Goal: Information Seeking & Learning: Learn about a topic

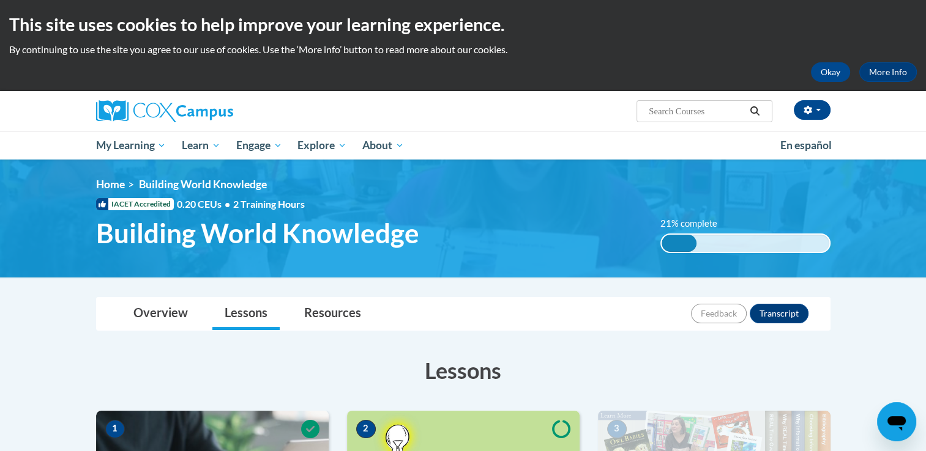
click at [666, 116] on input "Search..." at bounding box center [696, 111] width 98 height 15
type input "read right from the start"
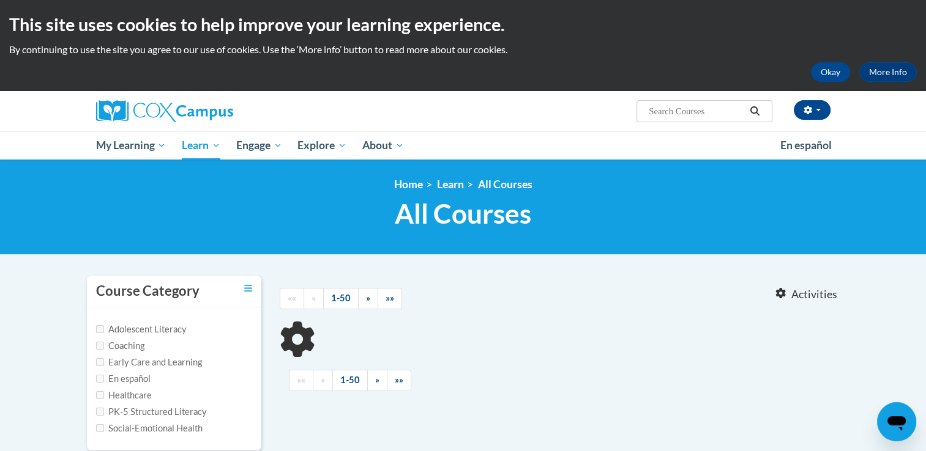
type input "read right from the start"
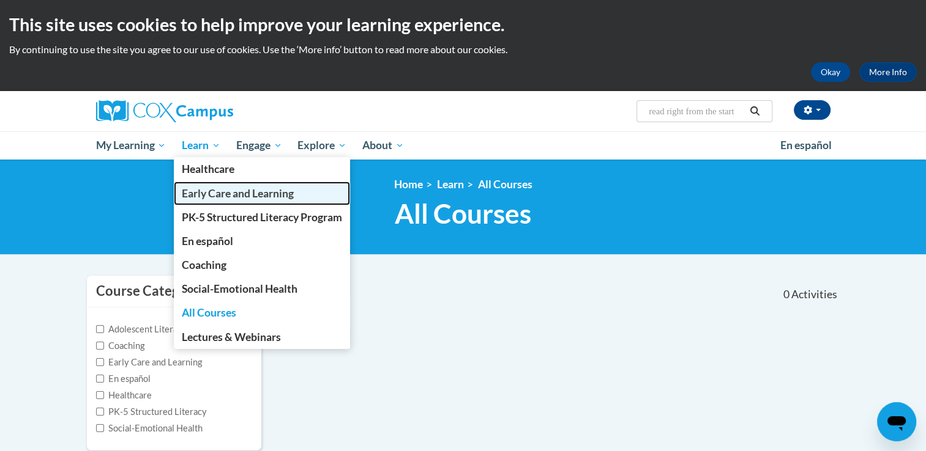
click at [236, 195] on span "Early Care and Learning" at bounding box center [238, 193] width 112 height 13
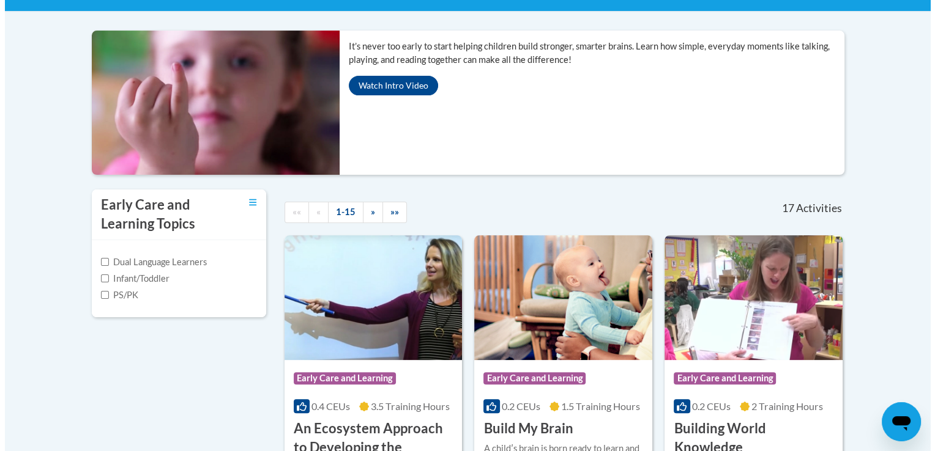
scroll to position [178, 0]
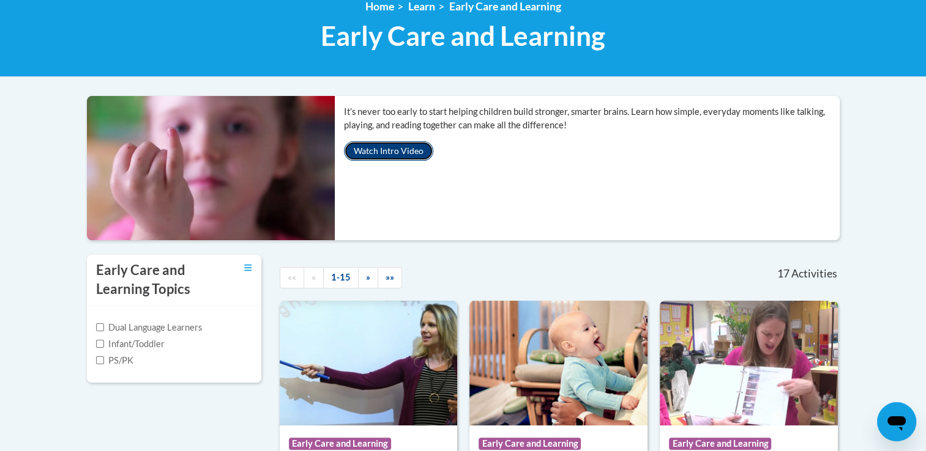
click at [406, 149] on button "Watch Intro Video" at bounding box center [388, 151] width 89 height 20
